Goal: Task Accomplishment & Management: Complete application form

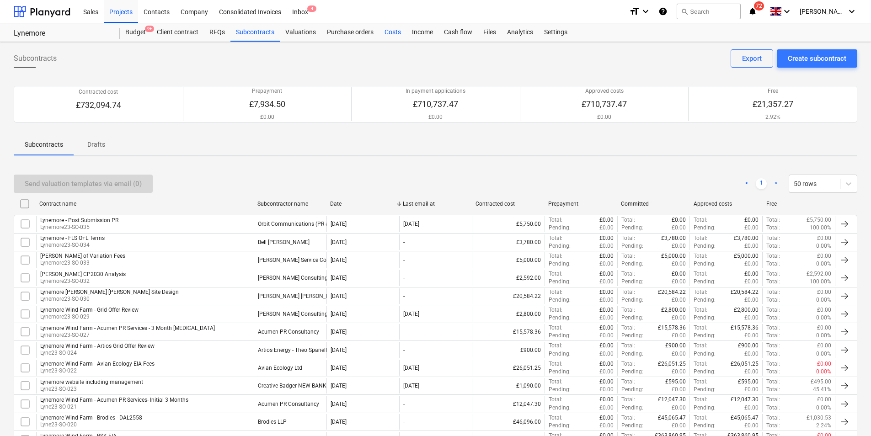
click at [396, 37] on div "Costs" at bounding box center [392, 32] width 27 height 18
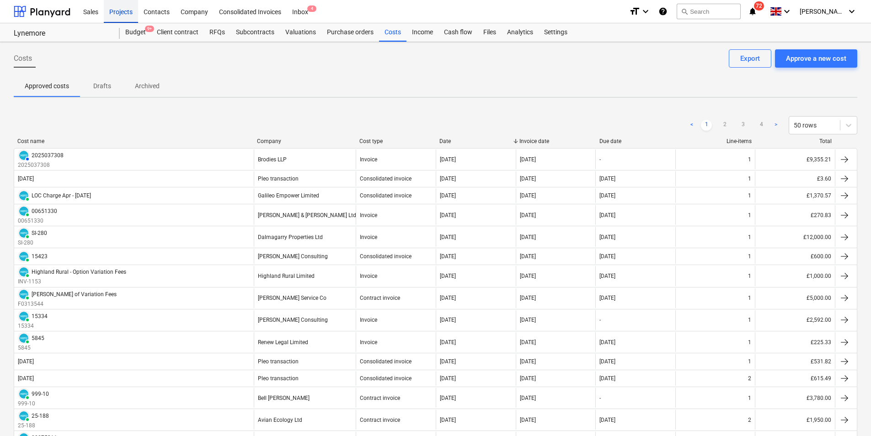
click at [114, 21] on div "Projects" at bounding box center [121, 11] width 34 height 23
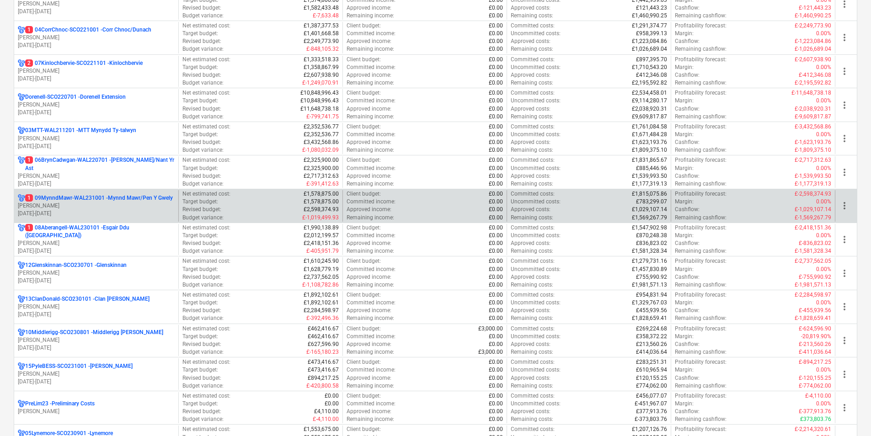
scroll to position [366, 0]
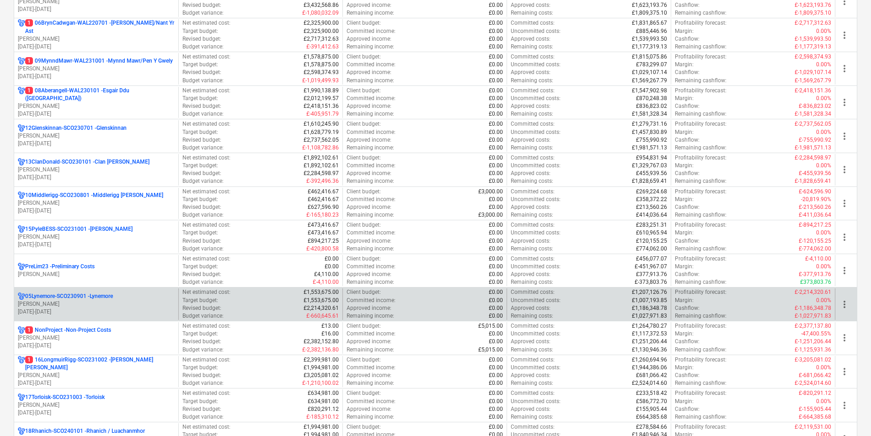
click at [88, 297] on p "05Lynemore-SCO230901 - Lynemore" at bounding box center [69, 297] width 88 height 8
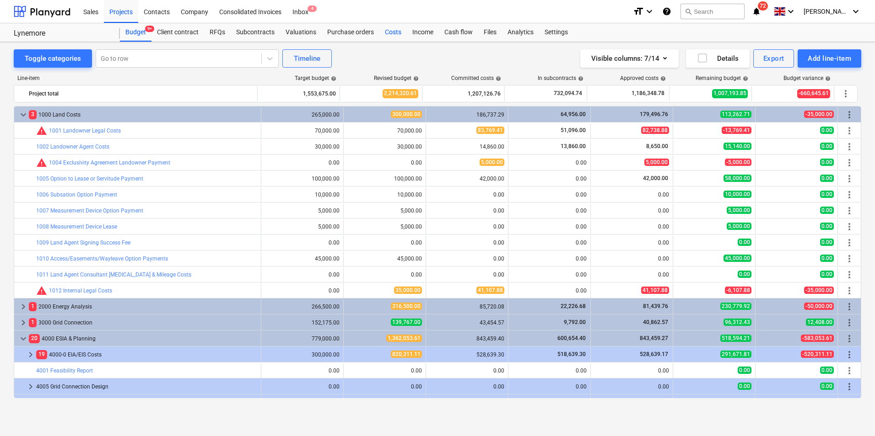
click at [384, 33] on div "Costs" at bounding box center [392, 32] width 27 height 18
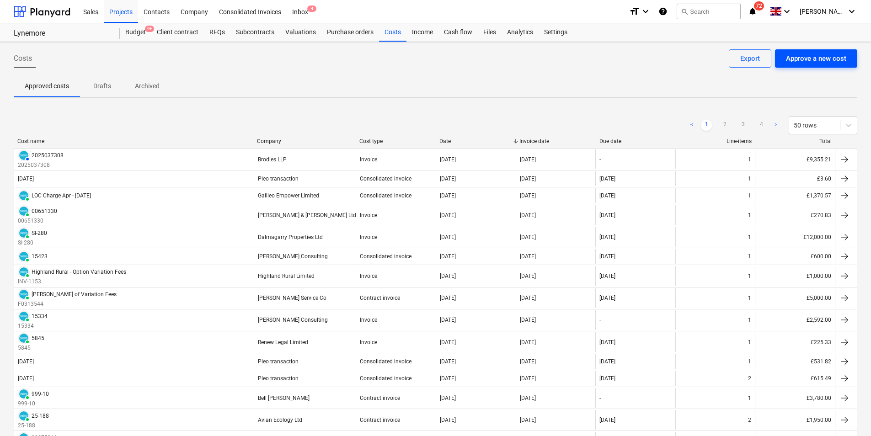
click at [842, 63] on div "Approve a new cost" at bounding box center [816, 59] width 60 height 12
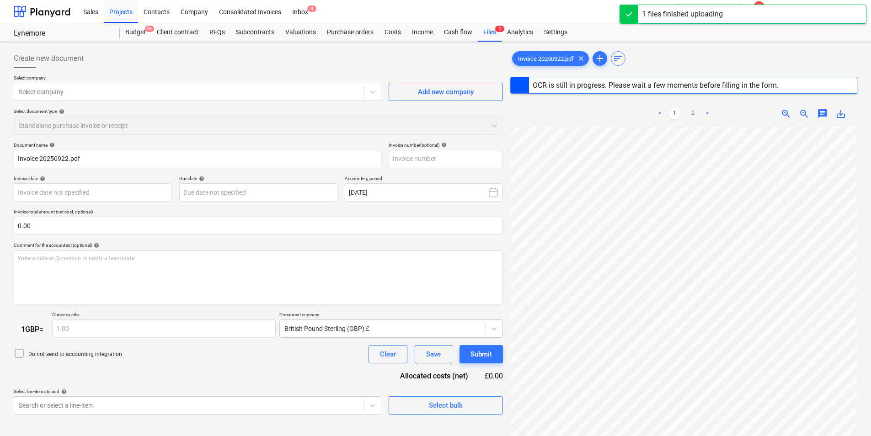
scroll to position [0, 134]
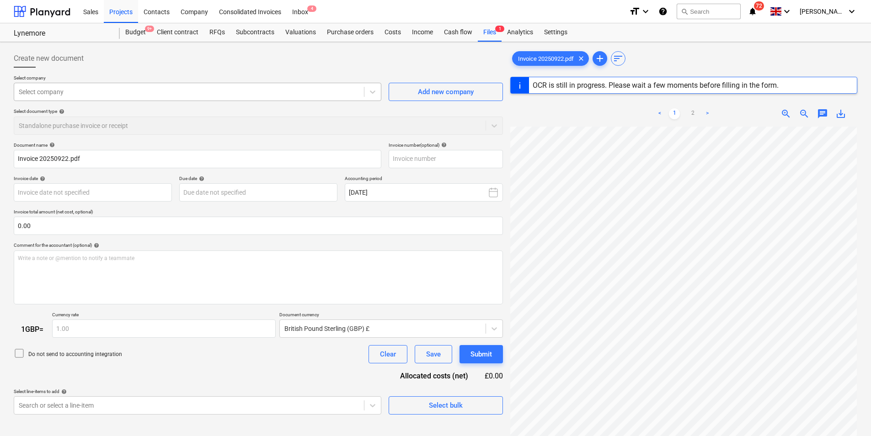
click at [104, 86] on div "Select company" at bounding box center [189, 92] width 350 height 13
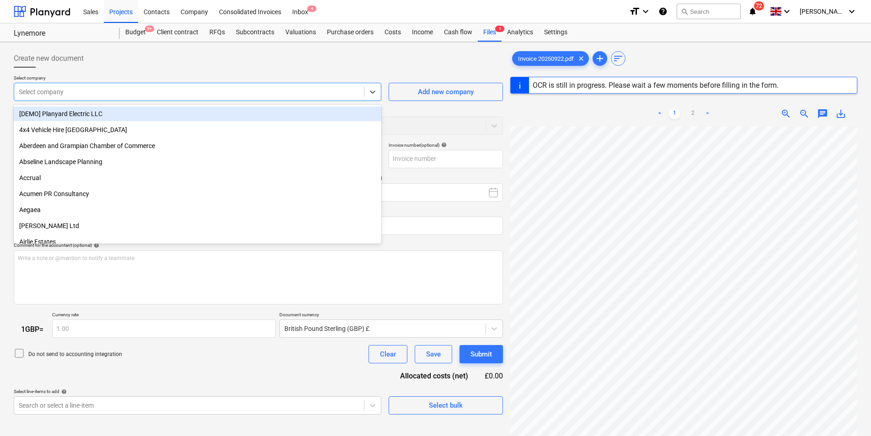
type input "20250922"
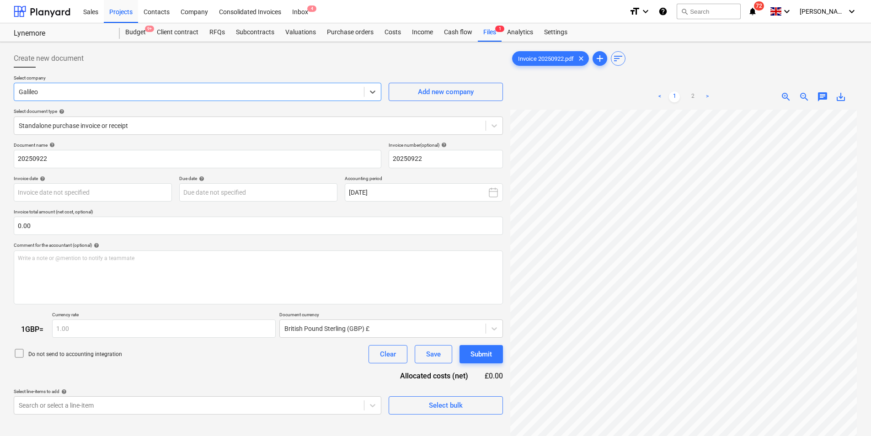
click at [111, 92] on div at bounding box center [189, 91] width 341 height 9
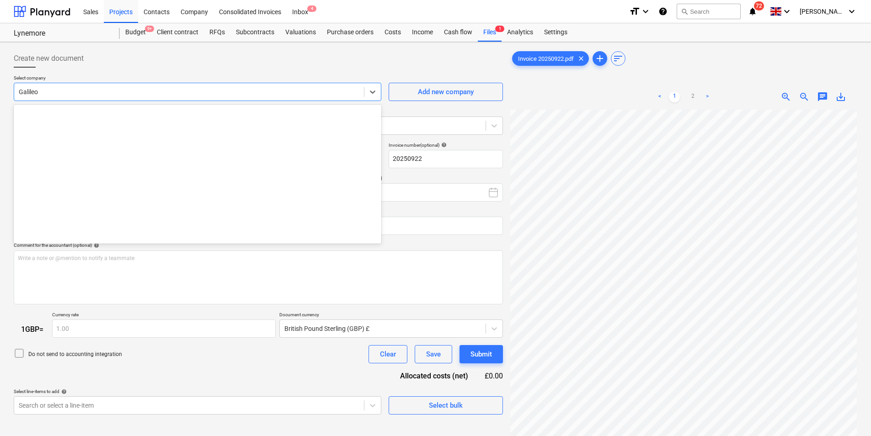
scroll to position [2641, 0]
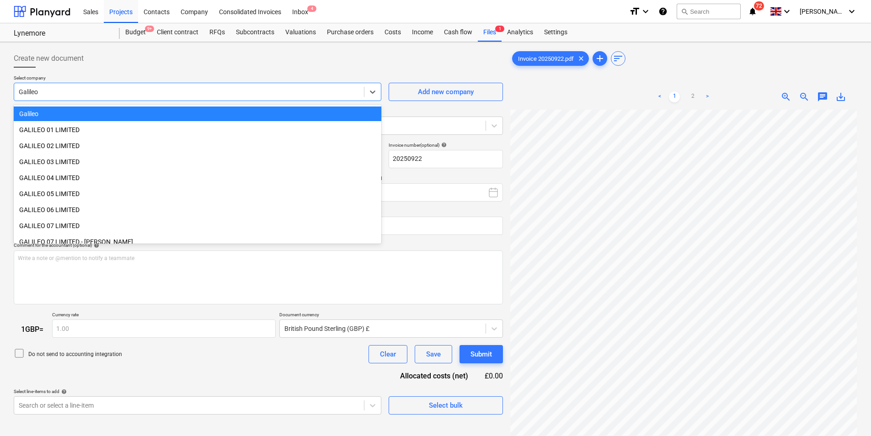
drag, startPoint x: 108, startPoint y: 92, endPoint x: 23, endPoint y: 86, distance: 84.9
click at [23, 86] on div "Galileo" at bounding box center [189, 92] width 350 height 13
click at [48, 92] on div at bounding box center [189, 91] width 341 height 9
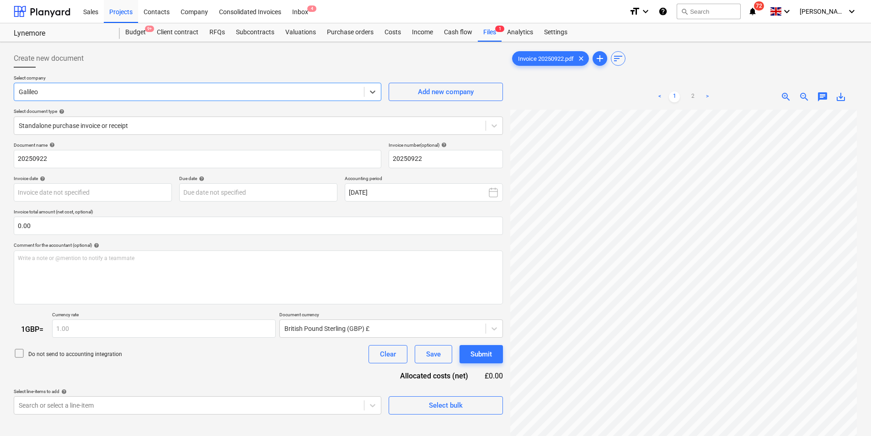
click at [53, 91] on div at bounding box center [189, 91] width 341 height 9
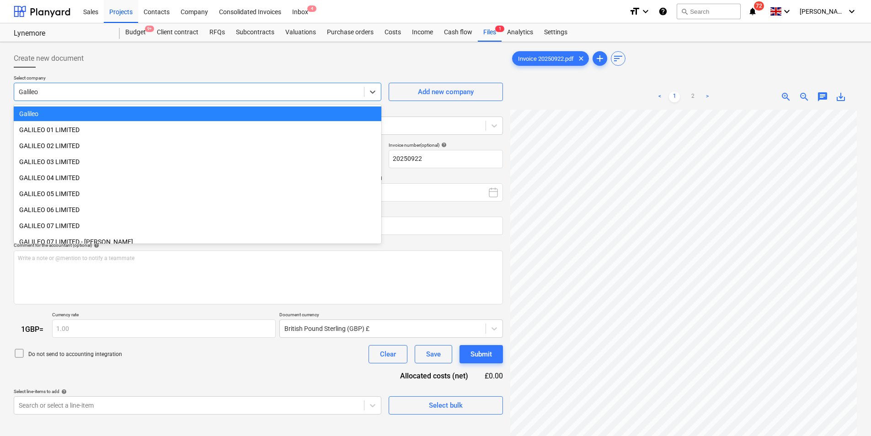
click at [53, 91] on div at bounding box center [189, 91] width 341 height 9
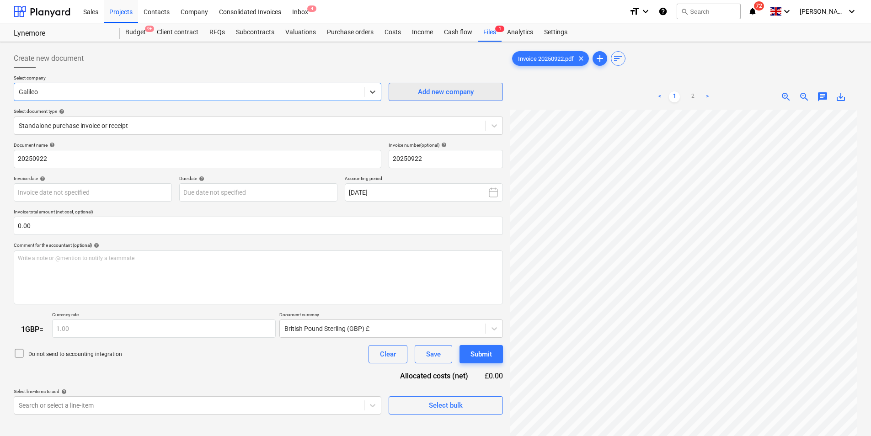
click at [434, 86] on button "Add new company" at bounding box center [446, 92] width 114 height 18
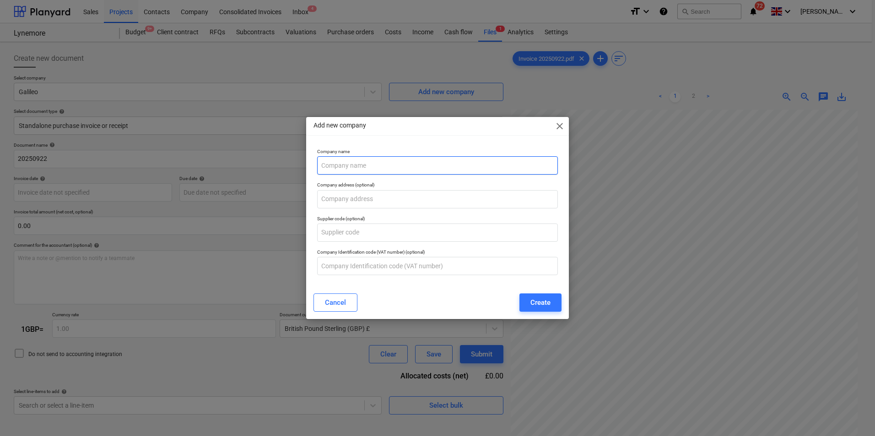
click at [384, 157] on input "text" at bounding box center [437, 165] width 241 height 18
type input "[PERSON_NAME] [PERSON_NAME]"
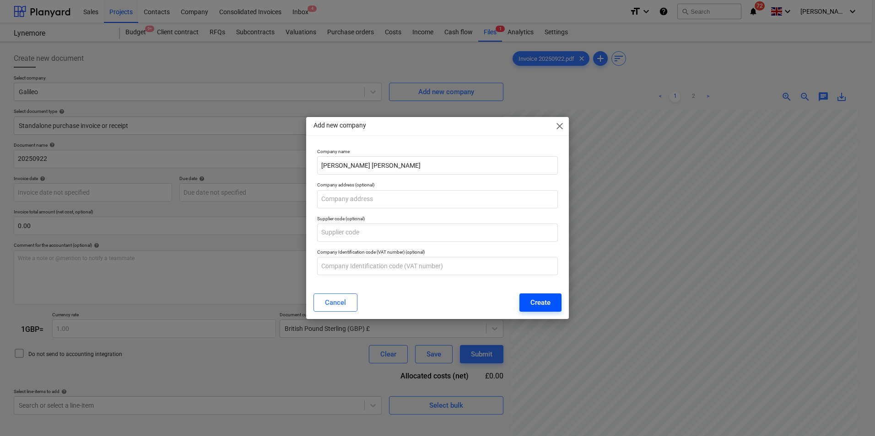
click at [534, 299] on div "Create" at bounding box center [540, 303] width 20 height 12
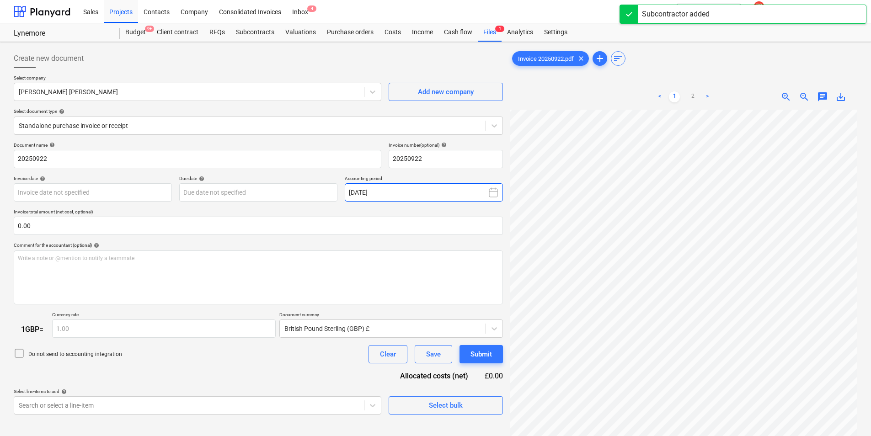
scroll to position [34, 134]
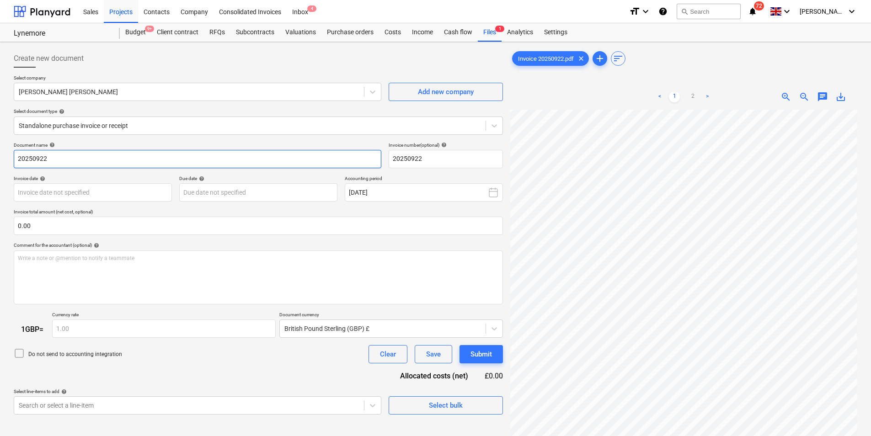
drag, startPoint x: 60, startPoint y: 154, endPoint x: -40, endPoint y: 152, distance: 100.6
click at [0, 152] on html "Sales Projects Contacts Company Consolidated Invoices Inbox 4 format_size keybo…" at bounding box center [435, 218] width 871 height 436
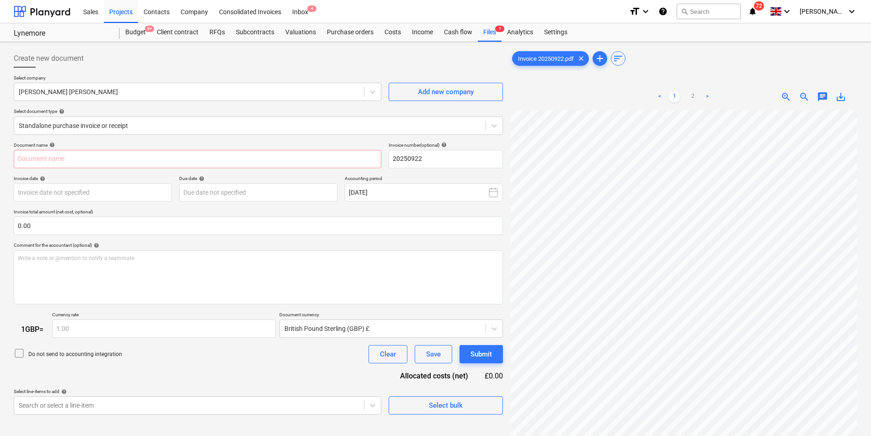
scroll to position [66, 52]
click at [58, 165] on input "text" at bounding box center [198, 159] width 368 height 18
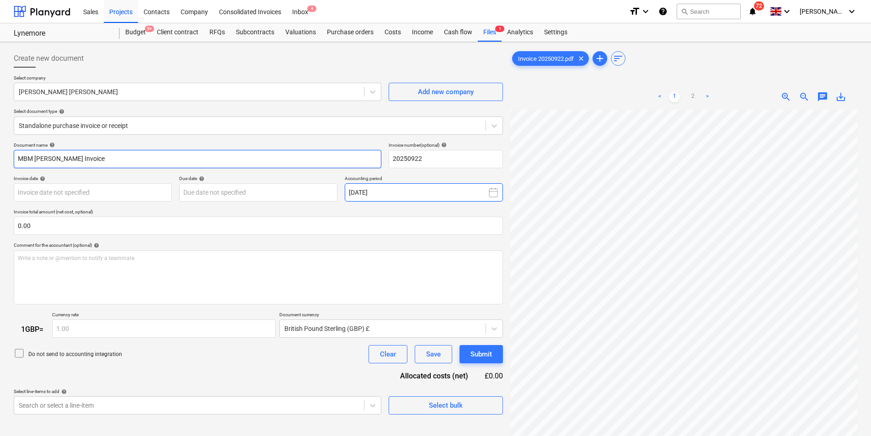
type input "MBM [PERSON_NAME] Invoice"
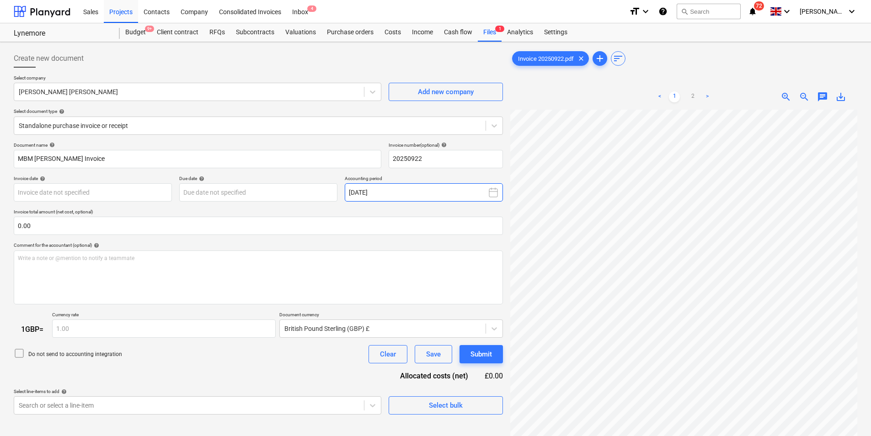
scroll to position [58, 97]
click at [74, 190] on body "Sales Projects Contacts Company Consolidated Invoices Inbox 4 format_size keybo…" at bounding box center [435, 218] width 871 height 436
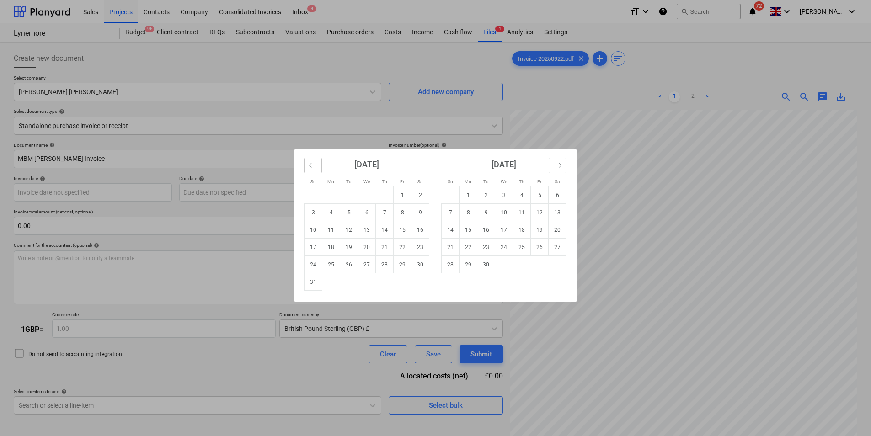
click at [320, 165] on button "Move backward to switch to the previous month." at bounding box center [313, 166] width 18 height 16
click at [324, 212] on td "7" at bounding box center [331, 212] width 18 height 17
type input "[DATE]"
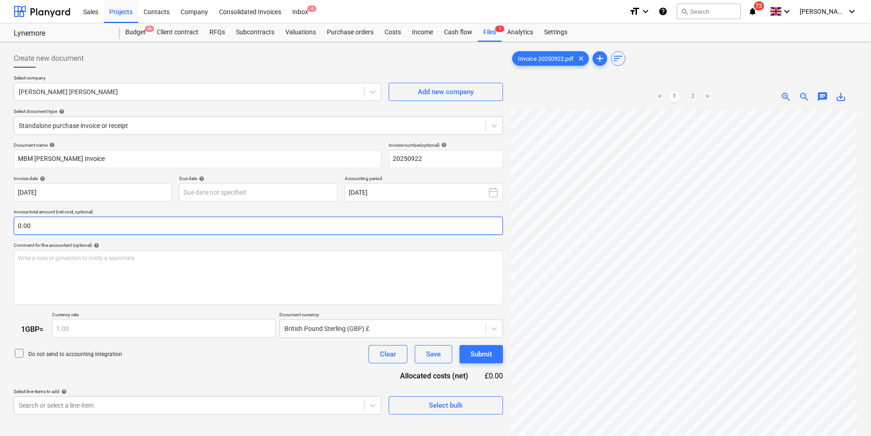
scroll to position [213, 134]
click at [67, 224] on input "text" at bounding box center [258, 226] width 489 height 18
type input "0.00"
click at [105, 224] on input "text" at bounding box center [258, 226] width 489 height 18
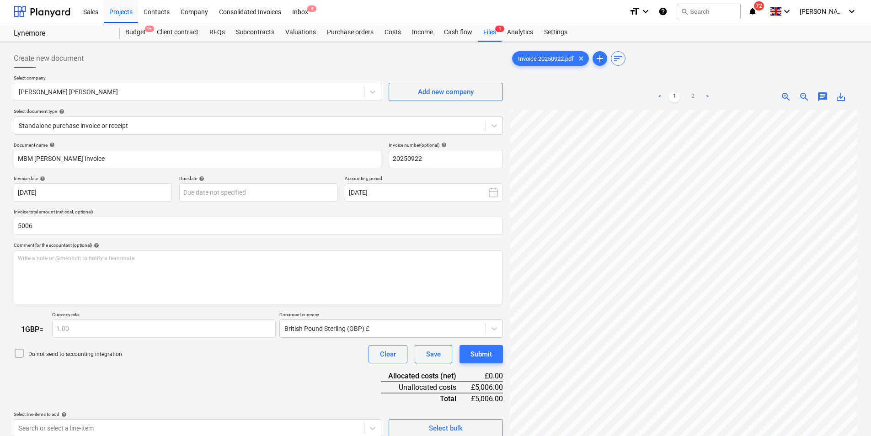
type input "5,006.00"
click at [177, 398] on div "Document name help MBM [PERSON_NAME] Invoice Invoice number (optional) help 202…" at bounding box center [258, 290] width 489 height 296
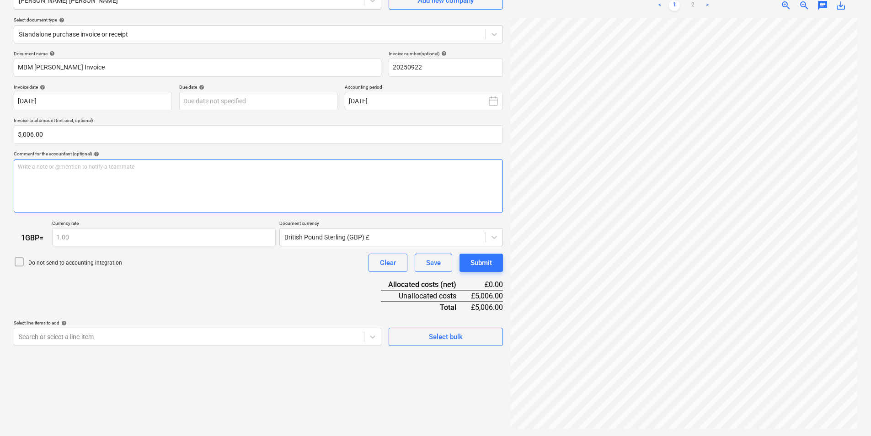
scroll to position [46, 0]
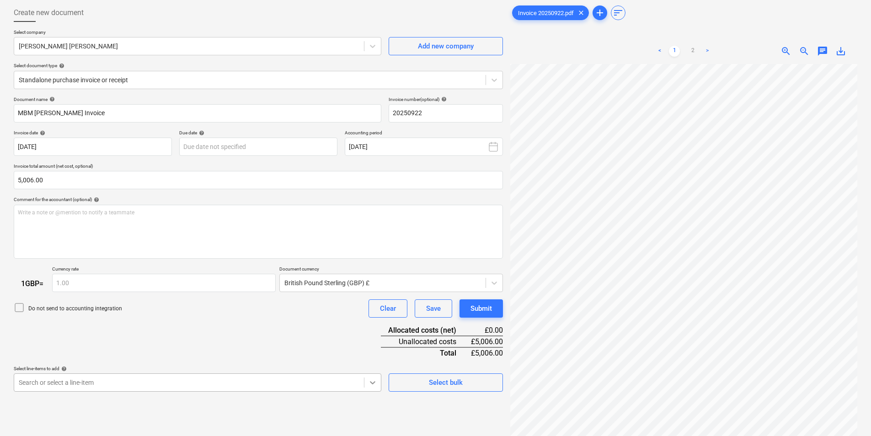
click at [368, 381] on body "Sales Projects Contacts Company Consolidated Invoices Inbox 4 format_size keybo…" at bounding box center [435, 172] width 871 height 436
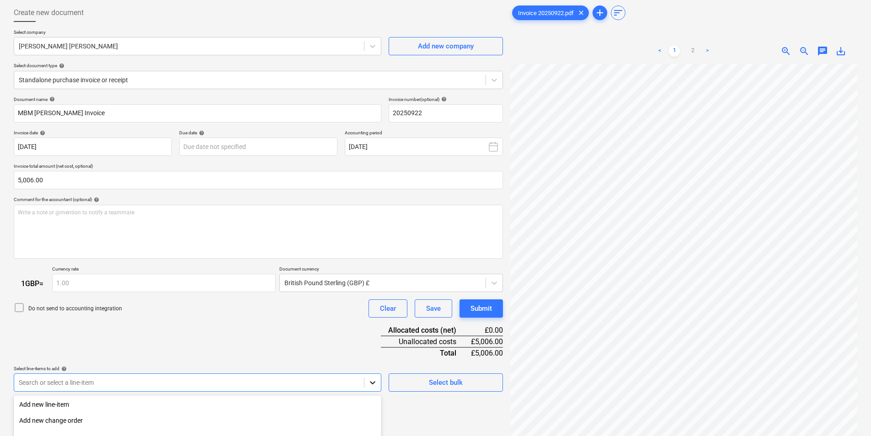
scroll to position [144, 0]
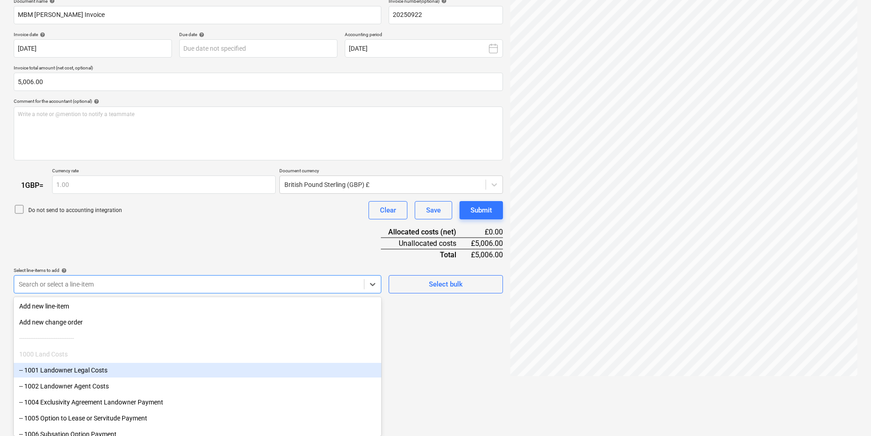
click at [138, 372] on div "-- 1001 Landowner Legal Costs" at bounding box center [198, 370] width 368 height 15
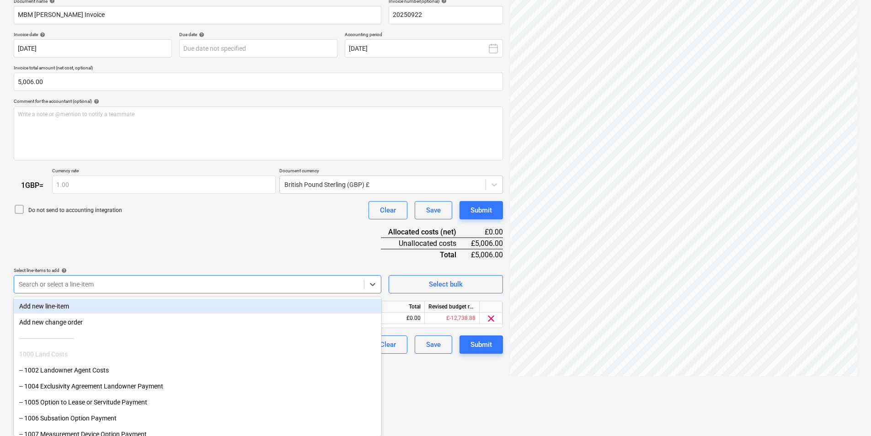
click at [193, 228] on div "Document name help MBM [PERSON_NAME] Invoice Invoice number (optional) help 202…" at bounding box center [258, 176] width 489 height 356
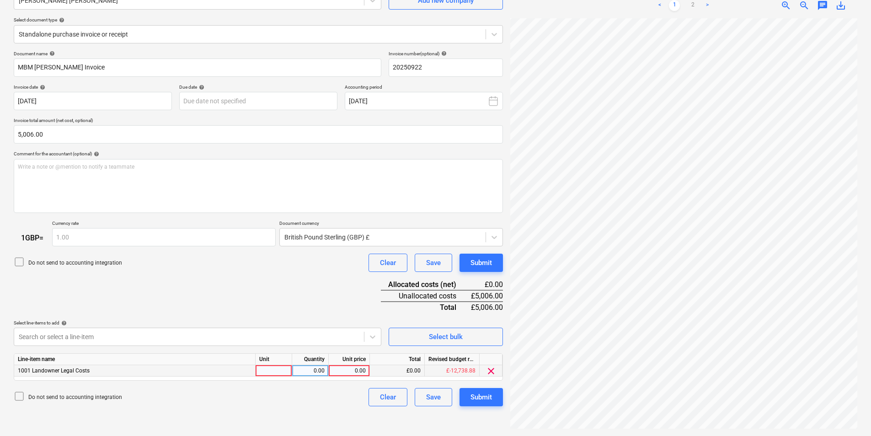
click at [282, 367] on div at bounding box center [274, 370] width 37 height 11
type input "pc"
click at [315, 369] on div "0.00" at bounding box center [310, 370] width 29 height 11
type input "1"
click at [345, 368] on div "0.00" at bounding box center [349, 370] width 33 height 11
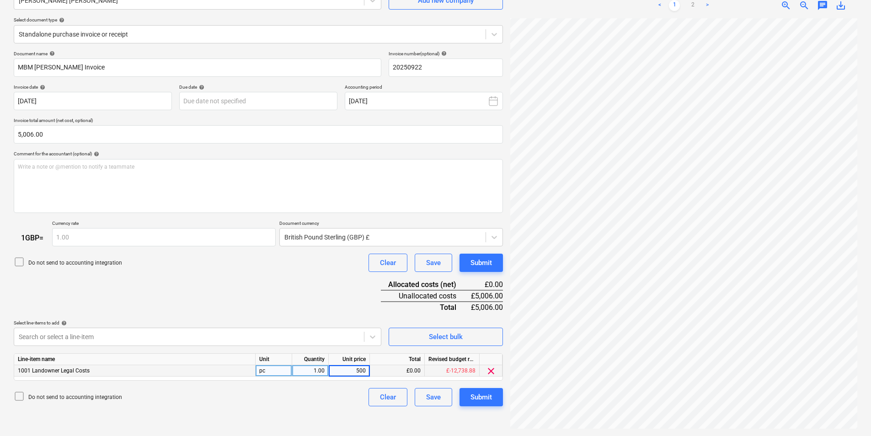
type input "5006"
click at [303, 328] on div "Search or select a line-item" at bounding box center [198, 337] width 368 height 18
click at [475, 400] on div "Submit" at bounding box center [481, 398] width 21 height 12
